Goal: Task Accomplishment & Management: Manage account settings

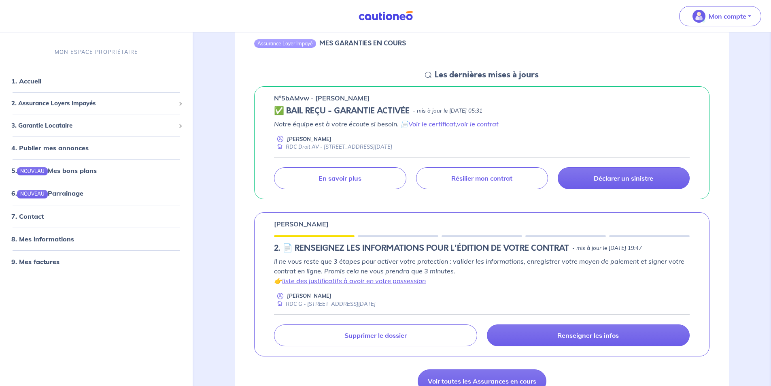
scroll to position [121, 0]
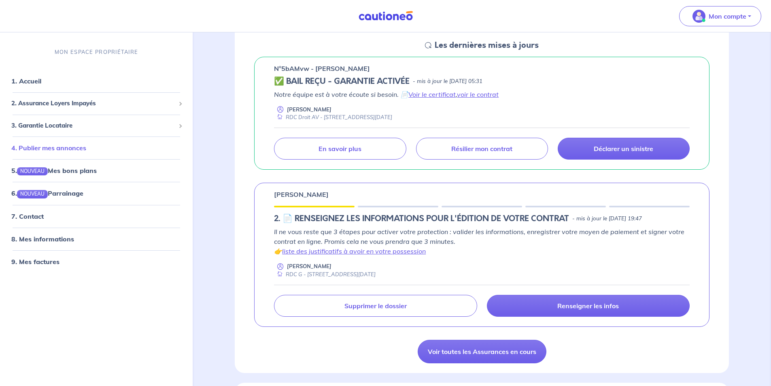
click at [62, 147] on link "4. Publier mes annonces" at bounding box center [48, 148] width 75 height 8
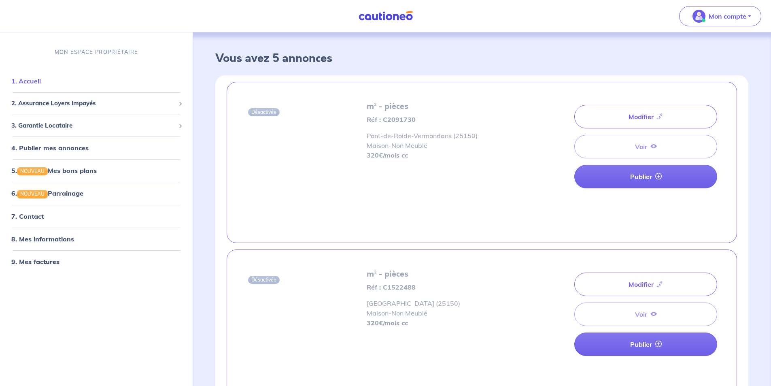
click at [41, 83] on link "1. Accueil" at bounding box center [26, 81] width 30 height 8
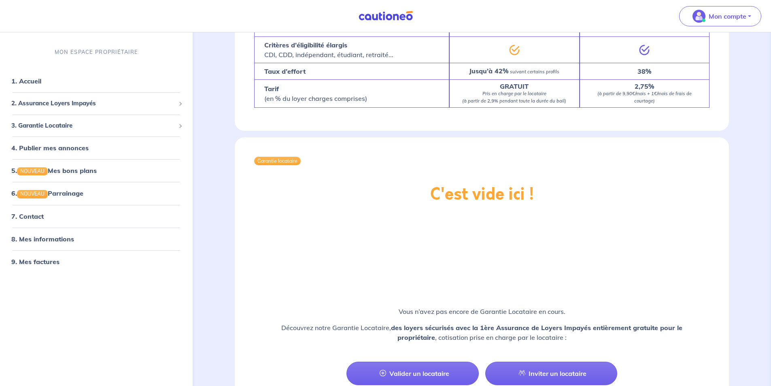
scroll to position [943, 0]
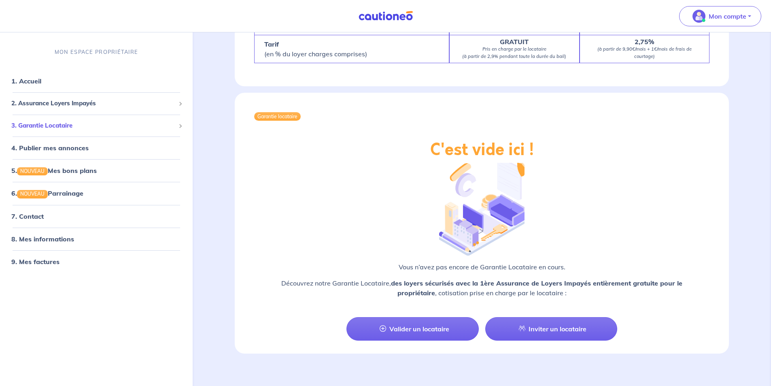
click at [72, 121] on span "3. Garantie Locataire" at bounding box center [93, 125] width 164 height 9
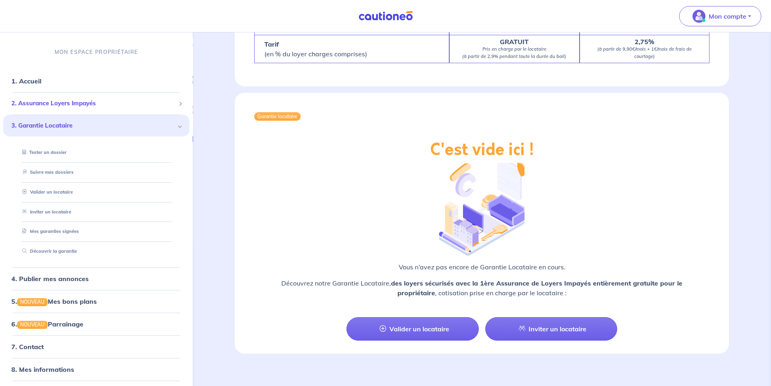
click at [90, 107] on span "2. Assurance Loyers Impayés" at bounding box center [93, 103] width 164 height 9
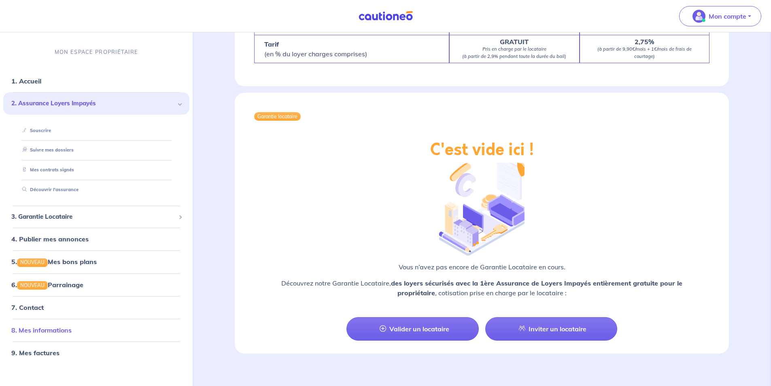
click at [72, 330] on link "8. Mes informations" at bounding box center [41, 330] width 60 height 8
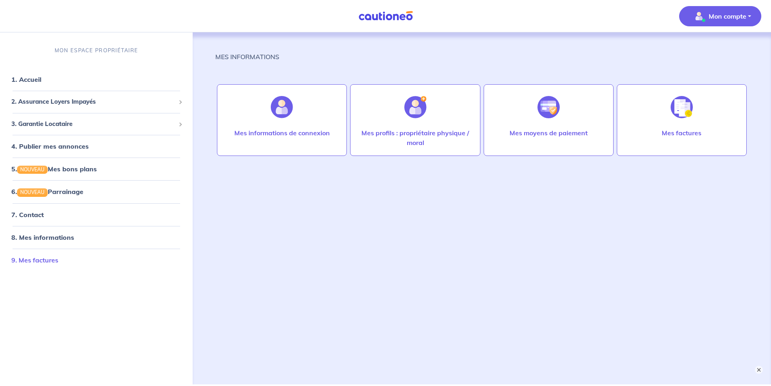
click at [58, 256] on link "9. Mes factures" at bounding box center [34, 260] width 47 height 8
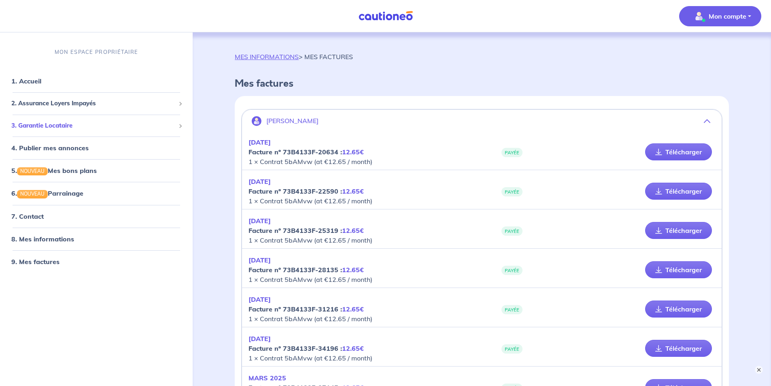
click at [55, 128] on span "3. Garantie Locataire" at bounding box center [93, 125] width 164 height 9
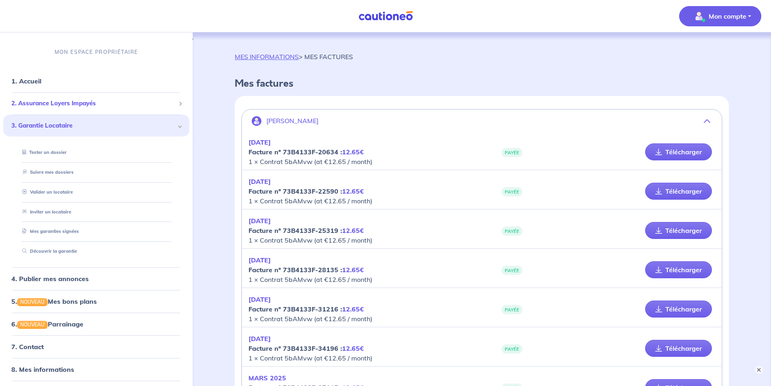
click at [62, 99] on span "2. Assurance Loyers Impayés" at bounding box center [93, 103] width 164 height 9
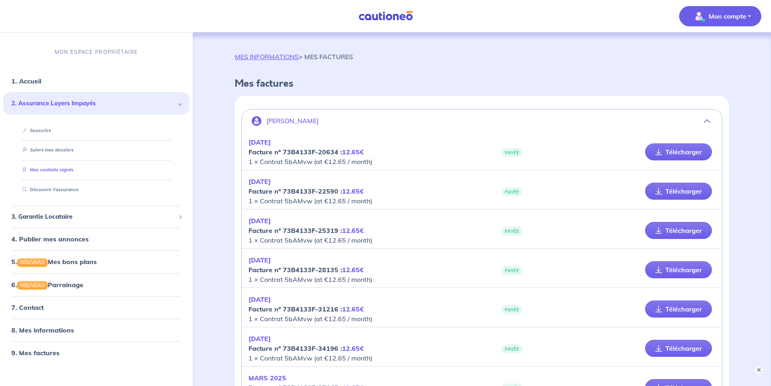
click at [74, 173] on link "Mes contrats signés" at bounding box center [46, 170] width 55 height 6
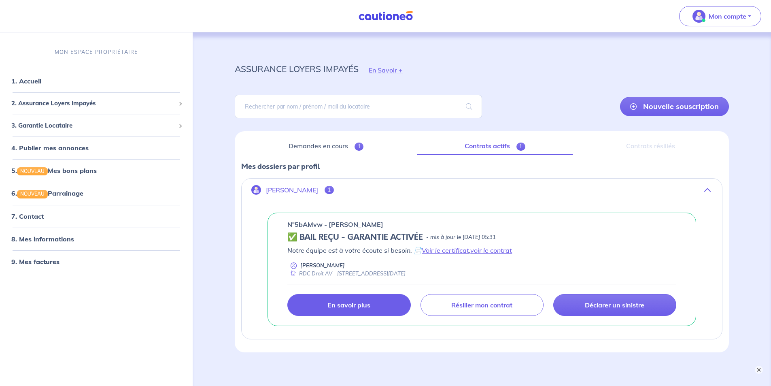
click at [365, 302] on p "En savoir plus" at bounding box center [349, 305] width 43 height 8
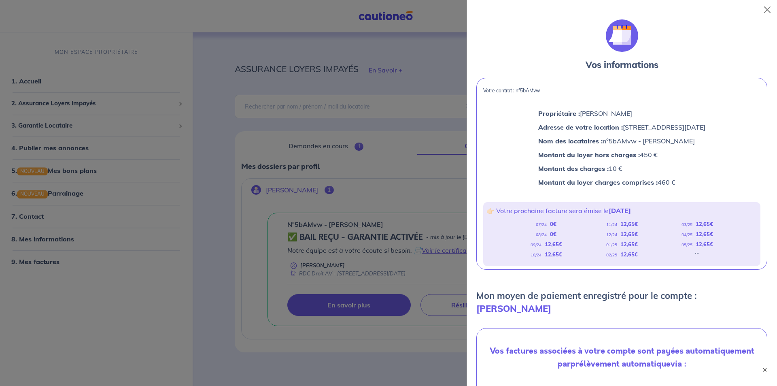
click at [417, 171] on div at bounding box center [388, 193] width 777 height 386
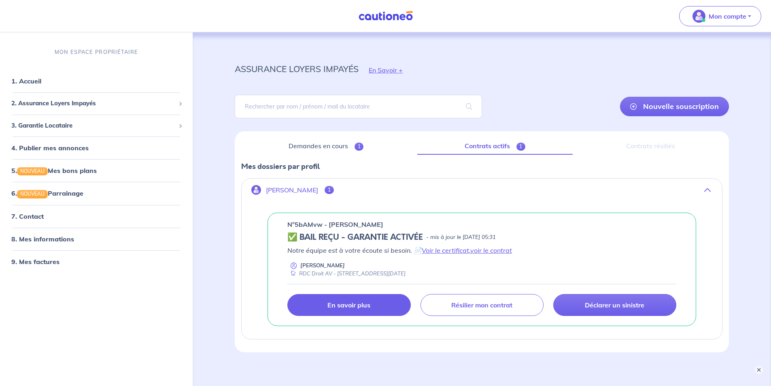
scroll to position [38, 0]
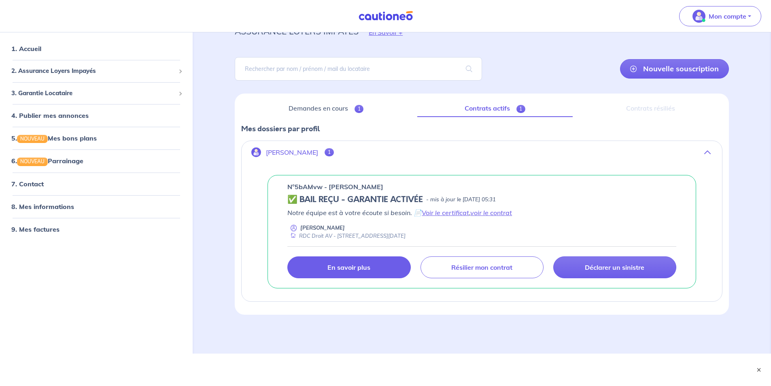
click at [345, 270] on p "En savoir plus" at bounding box center [349, 267] width 43 height 8
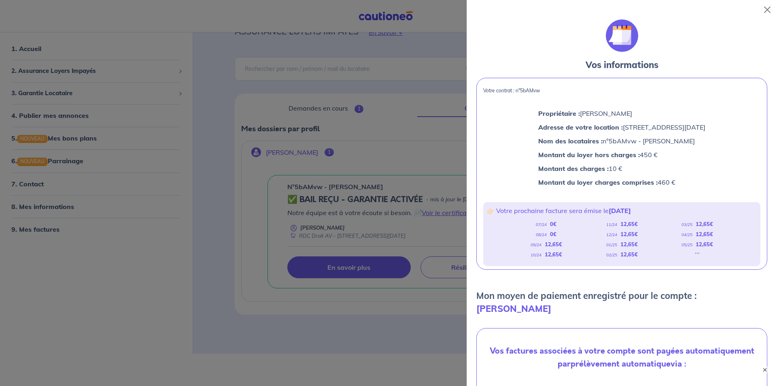
click at [403, 225] on div at bounding box center [388, 193] width 777 height 386
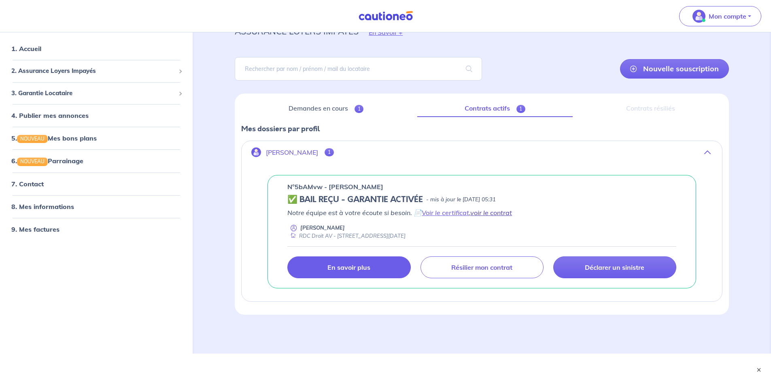
click at [484, 215] on link "voir le contrat" at bounding box center [491, 213] width 42 height 8
